Goal: Find specific page/section: Find specific page/section

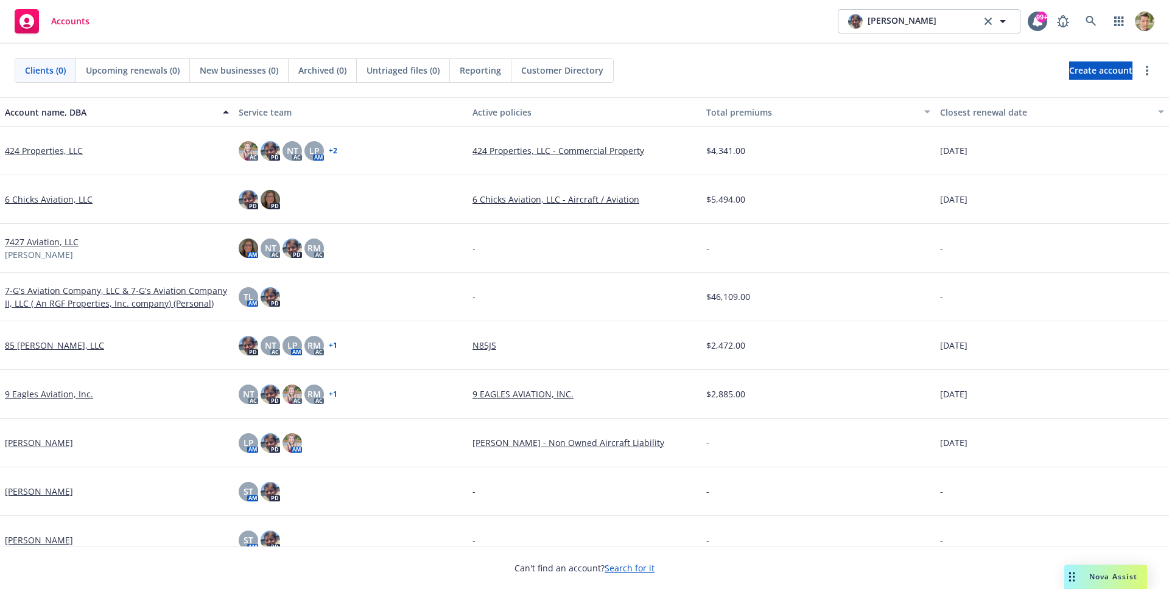
click at [70, 156] on link "424 Properties, LLC" at bounding box center [44, 150] width 78 height 13
click at [55, 152] on link "424 Properties, LLC" at bounding box center [44, 150] width 78 height 13
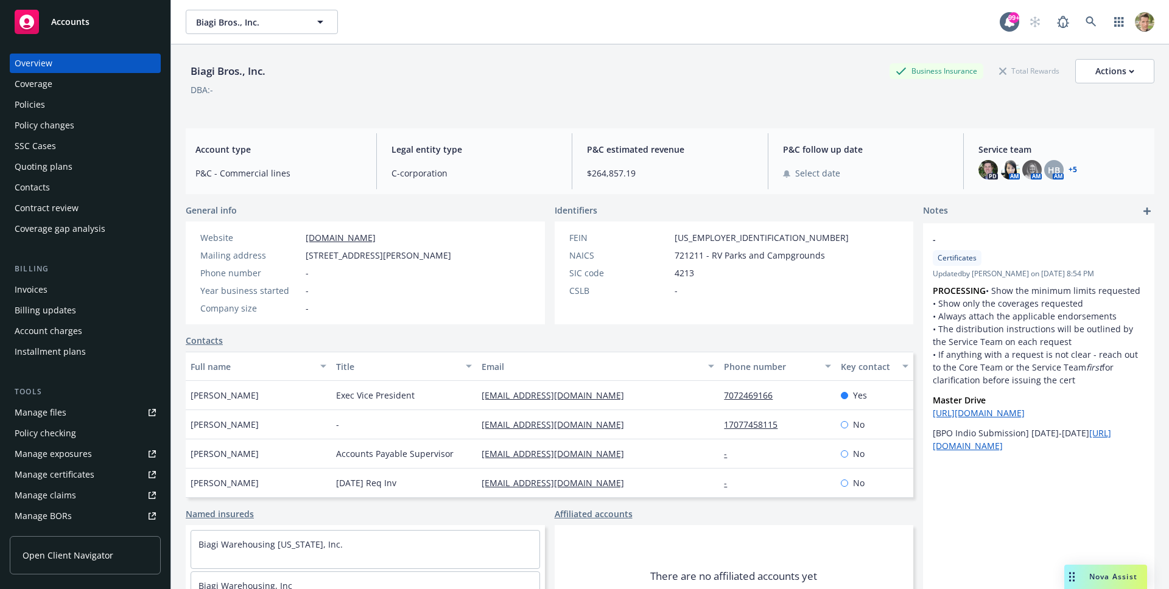
click at [225, 74] on div "Biagi Bros., Inc." at bounding box center [228, 71] width 85 height 16
copy div "Biagi Bros., Inc."
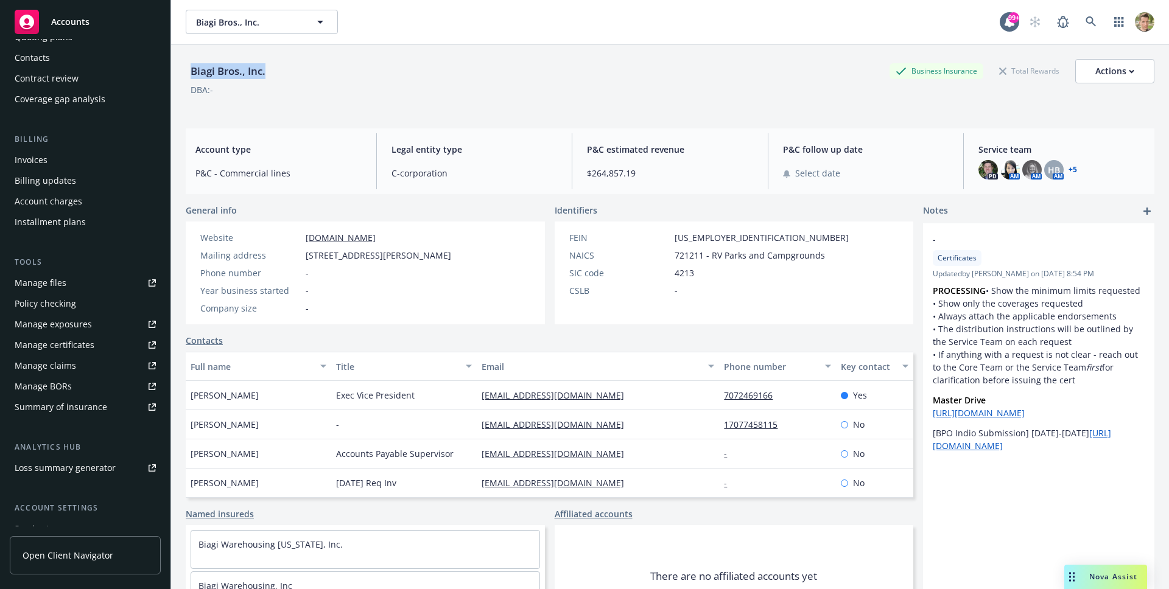
scroll to position [225, 0]
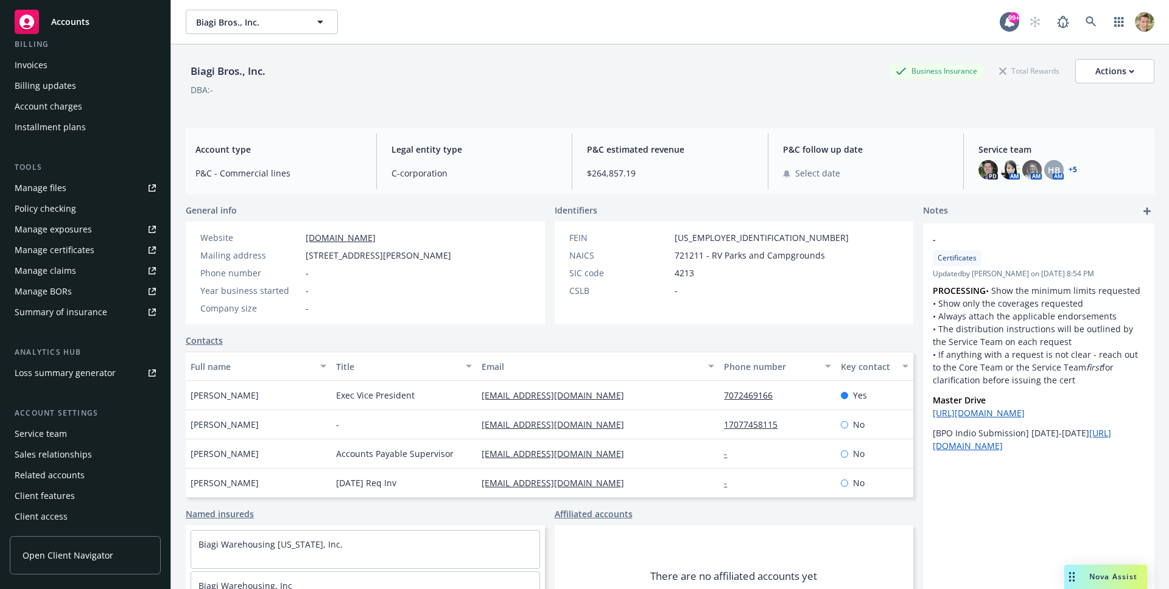
click at [60, 554] on span "Open Client Navigator" at bounding box center [68, 555] width 91 height 13
click at [1086, 19] on icon at bounding box center [1091, 21] width 11 height 11
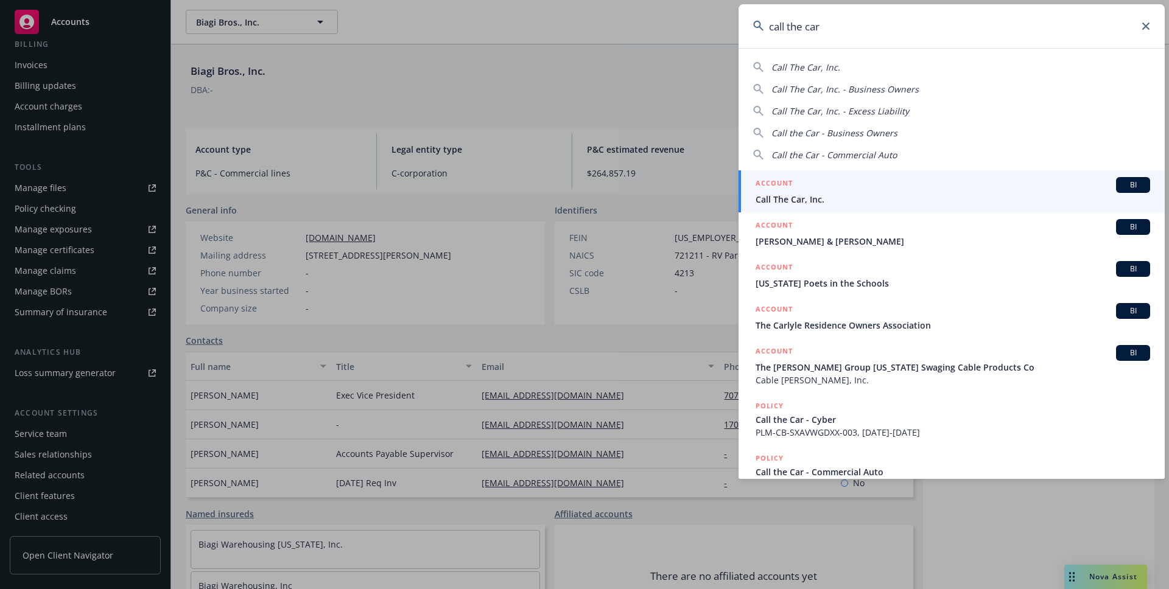
type input "call the car"
click at [816, 191] on div "ACCOUNT BI" at bounding box center [953, 185] width 395 height 16
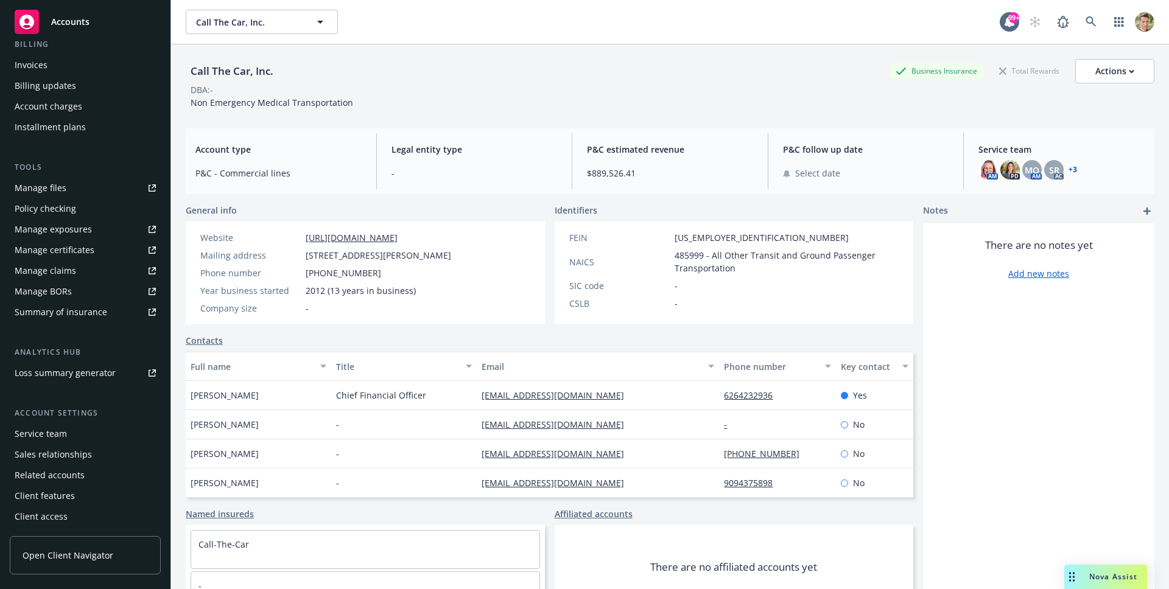
click at [56, 550] on span "Open Client Navigator" at bounding box center [68, 555] width 91 height 13
